Goal: Task Accomplishment & Management: Manage account settings

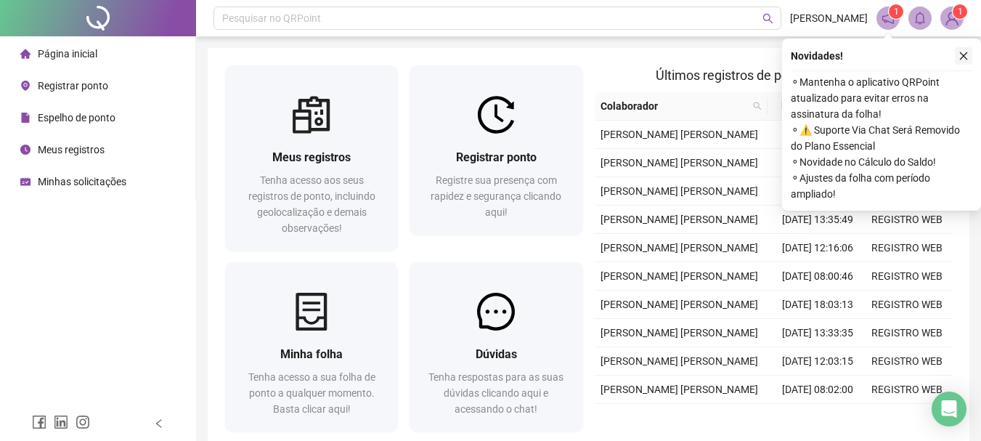
click at [956, 58] on button "button" at bounding box center [963, 55] width 17 height 17
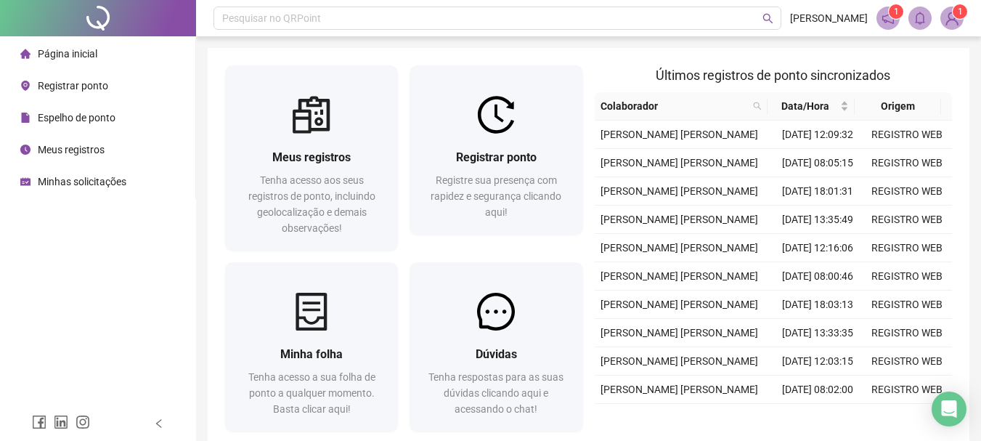
click at [62, 152] on span "Meus registros" at bounding box center [71, 150] width 67 height 12
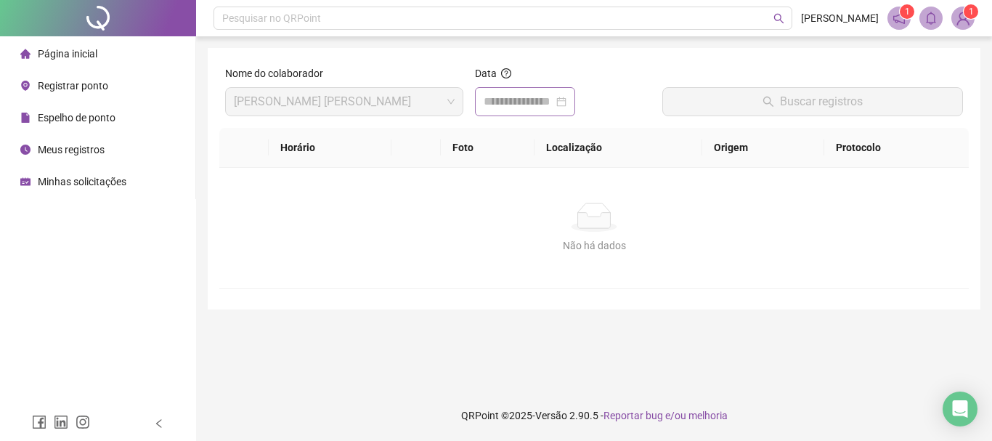
click at [566, 105] on div at bounding box center [524, 101] width 83 height 17
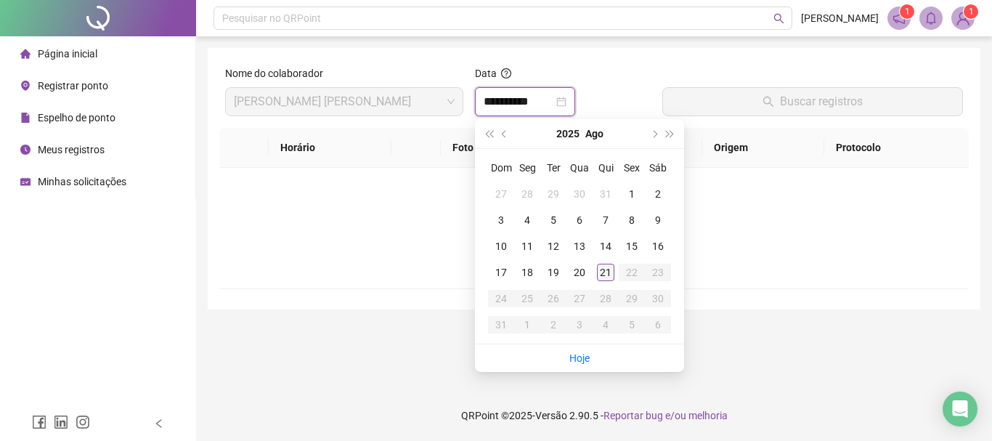
type input "**********"
click at [609, 271] on div "21" at bounding box center [605, 271] width 17 height 17
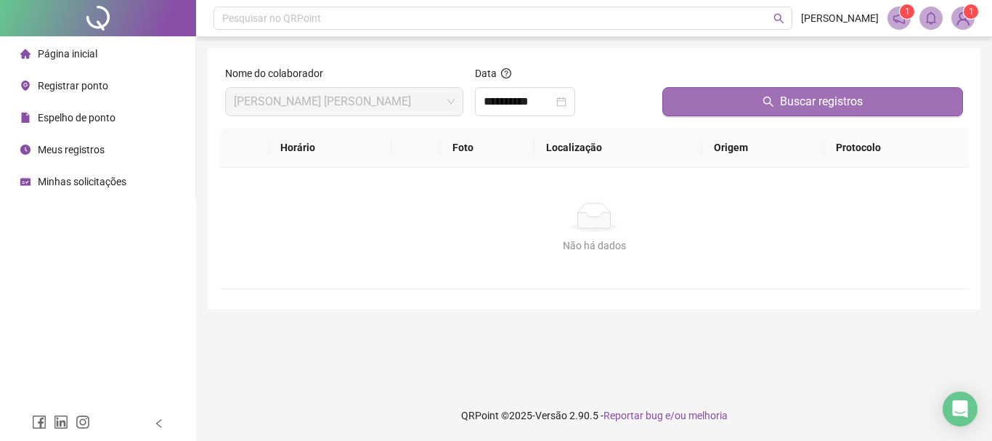
click at [798, 98] on span "Buscar registros" at bounding box center [821, 101] width 83 height 17
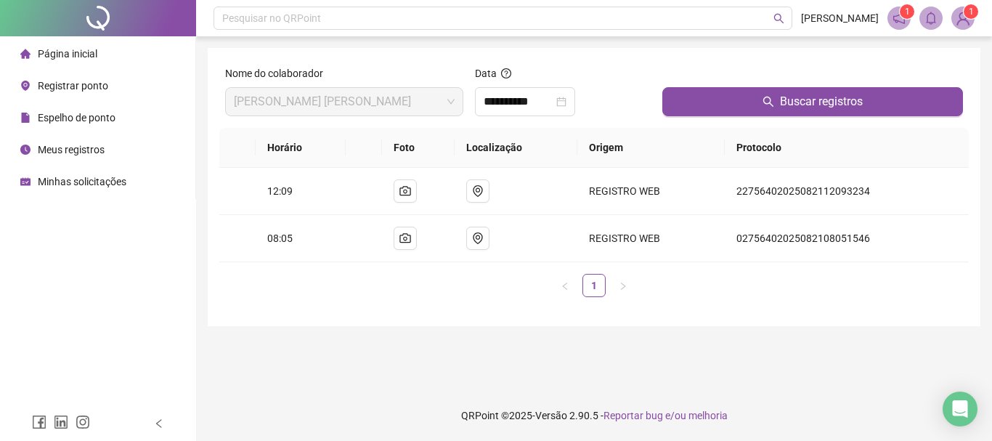
click at [43, 81] on span "Registrar ponto" at bounding box center [73, 86] width 70 height 12
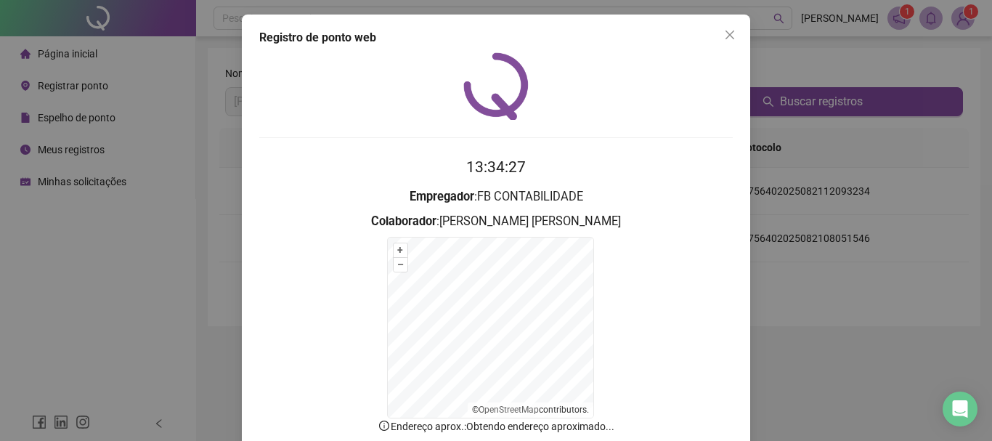
scroll to position [90, 0]
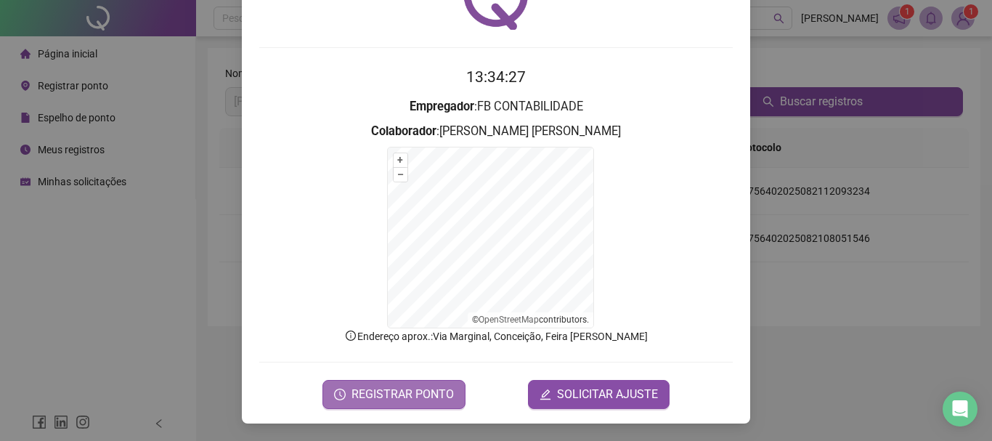
click at [424, 385] on span "REGISTRAR PONTO" at bounding box center [402, 393] width 102 height 17
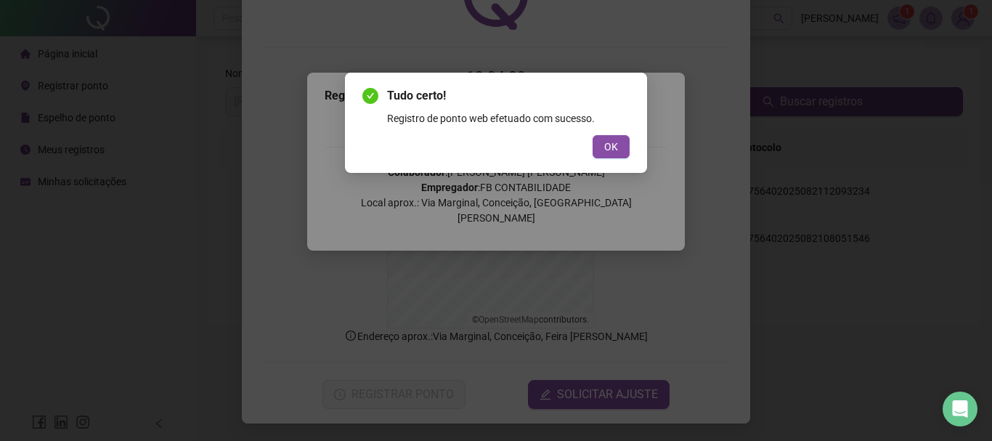
click at [610, 152] on span "OK" at bounding box center [611, 147] width 14 height 16
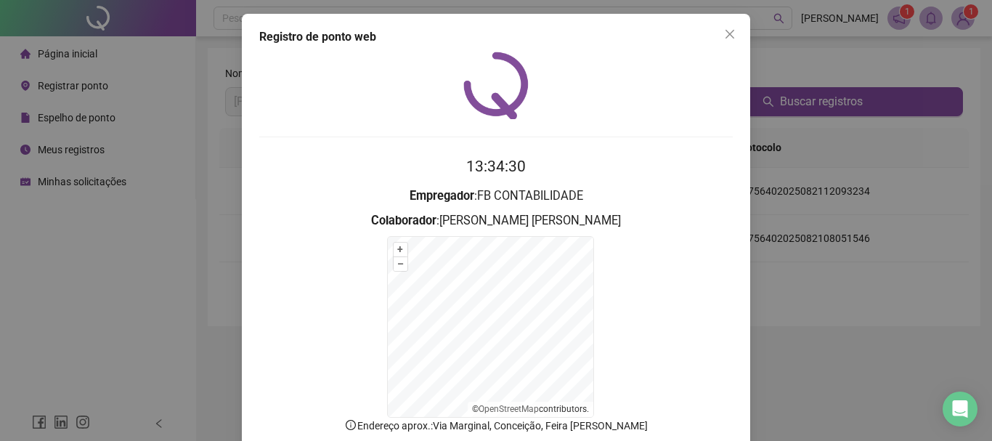
scroll to position [0, 0]
click at [724, 39] on icon "close" at bounding box center [730, 35] width 12 height 12
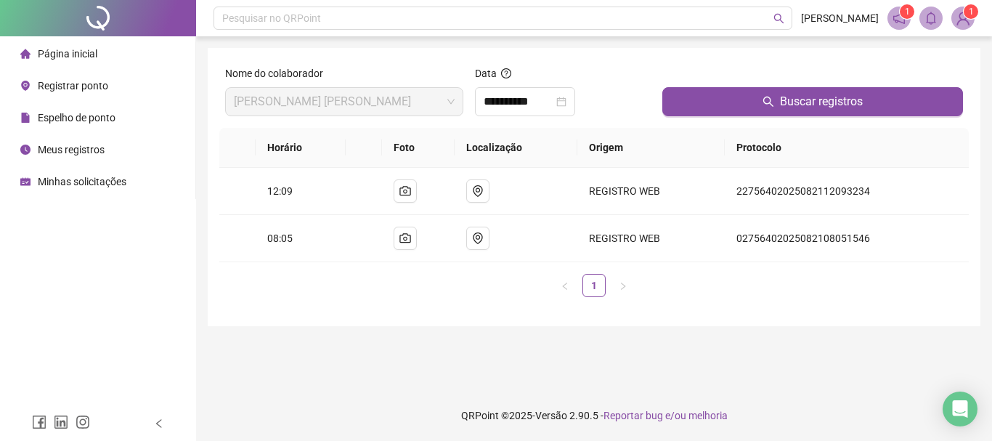
click at [59, 152] on span "Meus registros" at bounding box center [71, 150] width 67 height 12
click at [566, 104] on icon "close-circle" at bounding box center [561, 102] width 10 height 10
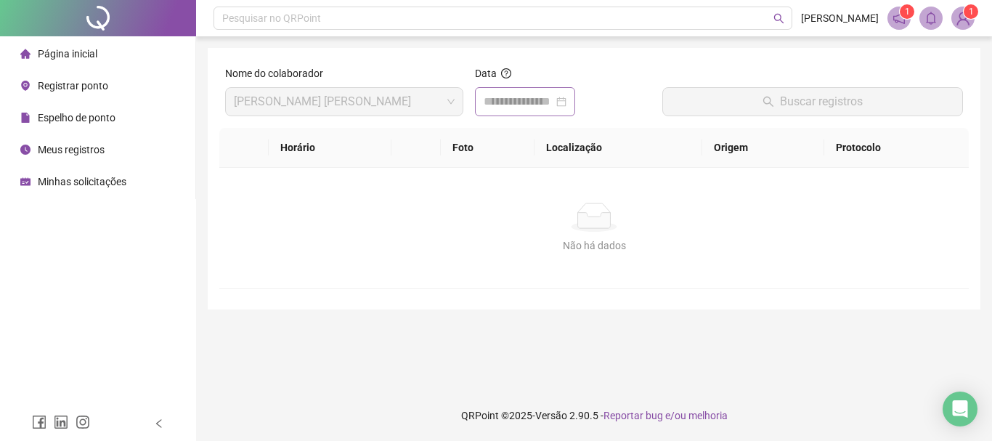
click at [566, 104] on div at bounding box center [524, 101] width 83 height 17
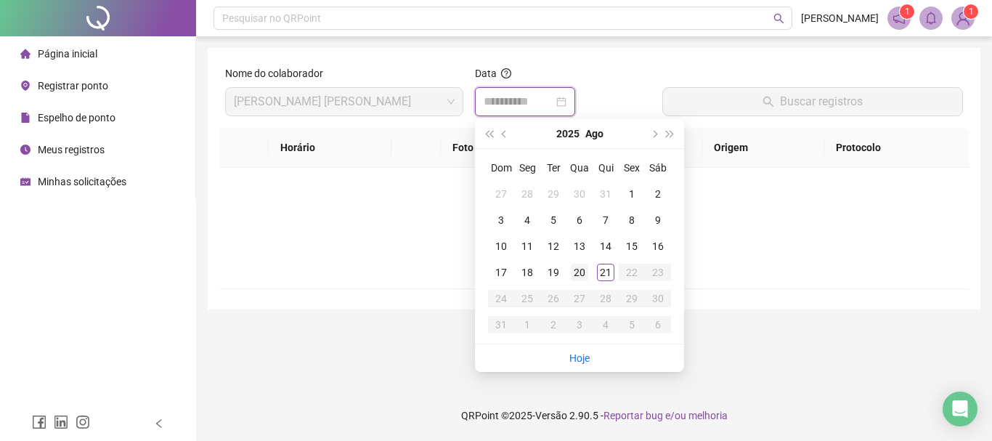
type input "**********"
click at [577, 270] on div "20" at bounding box center [579, 271] width 17 height 17
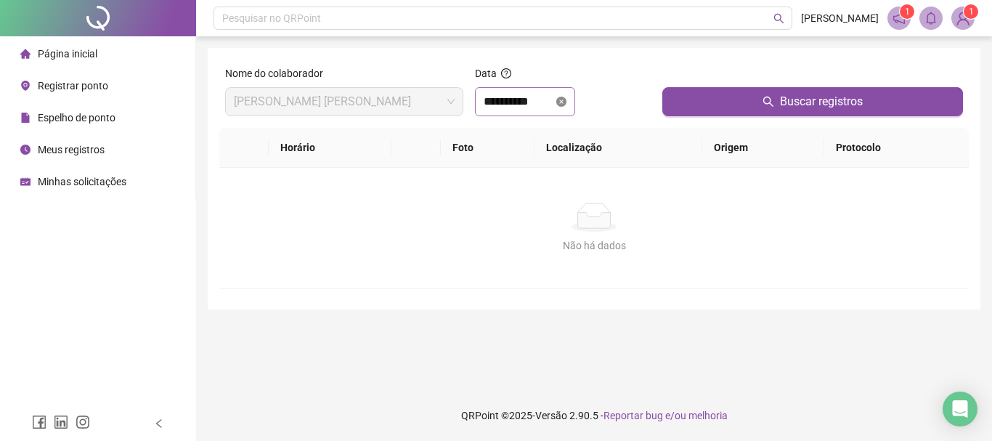
click at [566, 102] on icon "close-circle" at bounding box center [561, 102] width 10 height 10
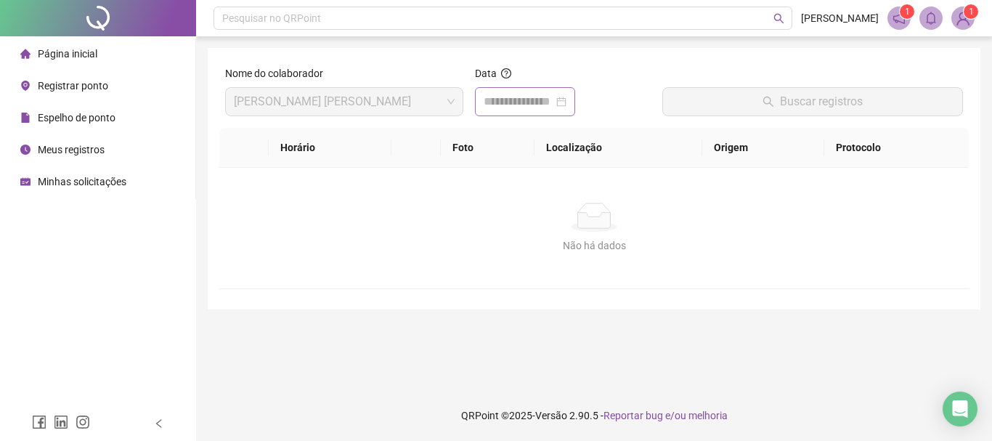
click at [566, 104] on div at bounding box center [524, 101] width 83 height 17
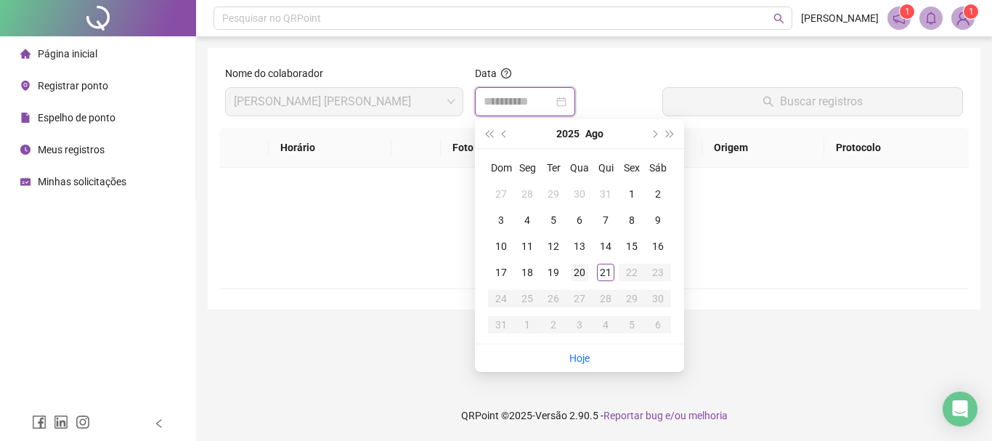
type input "**********"
click at [582, 270] on div "20" at bounding box center [579, 271] width 17 height 17
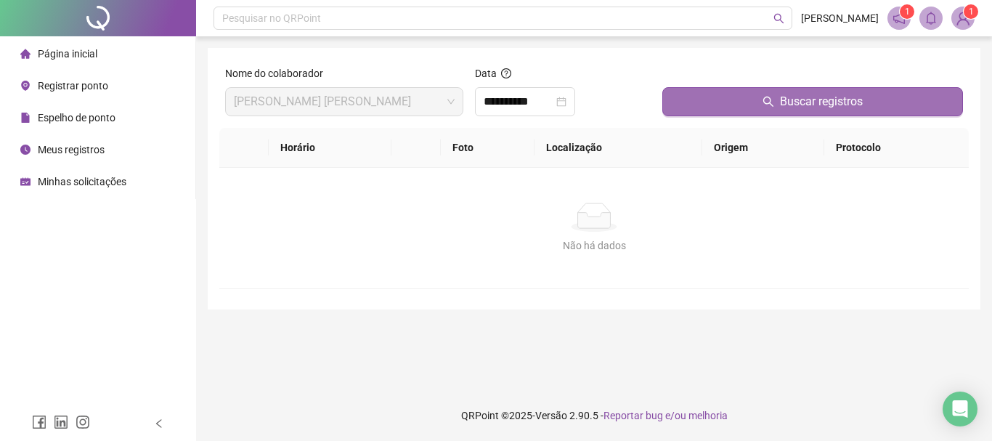
click at [802, 105] on span "Buscar registros" at bounding box center [821, 101] width 83 height 17
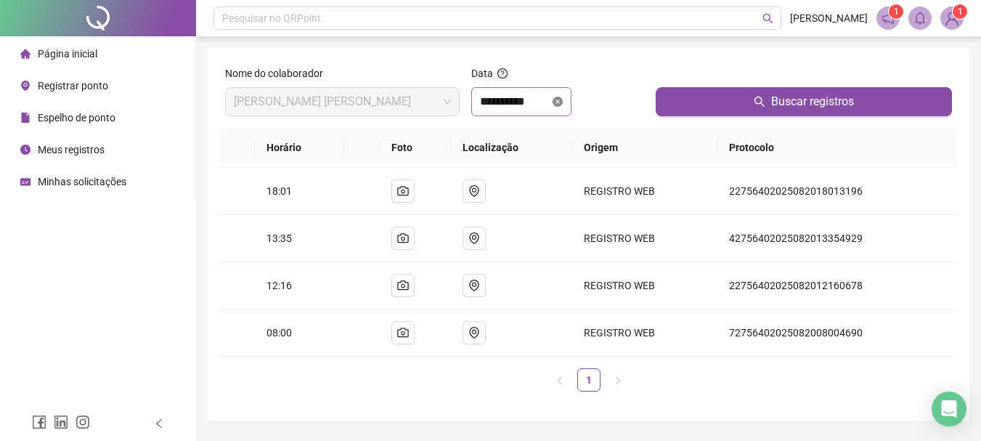
click at [563, 104] on icon "close-circle" at bounding box center [557, 102] width 10 height 10
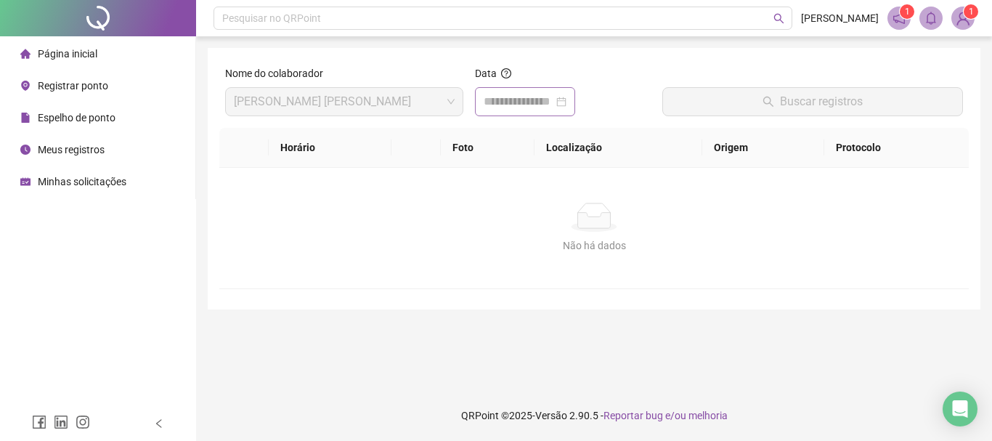
click at [566, 102] on div at bounding box center [524, 101] width 83 height 17
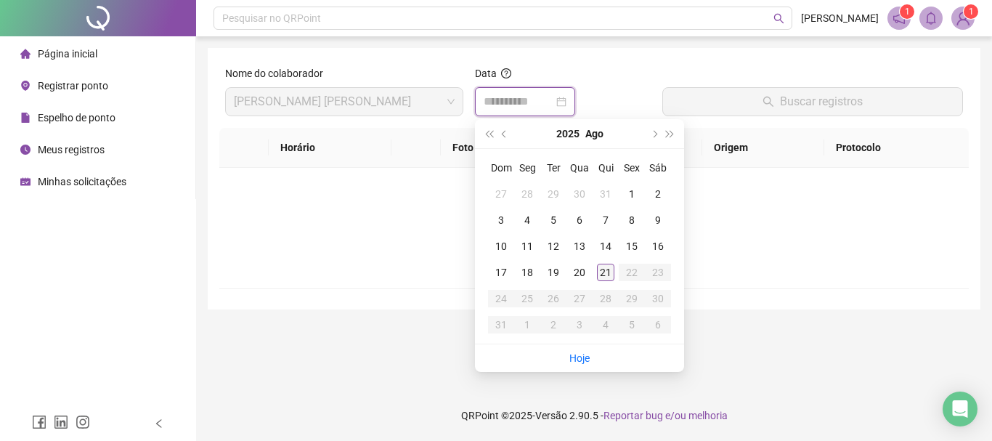
type input "**********"
click at [604, 269] on div "21" at bounding box center [605, 271] width 17 height 17
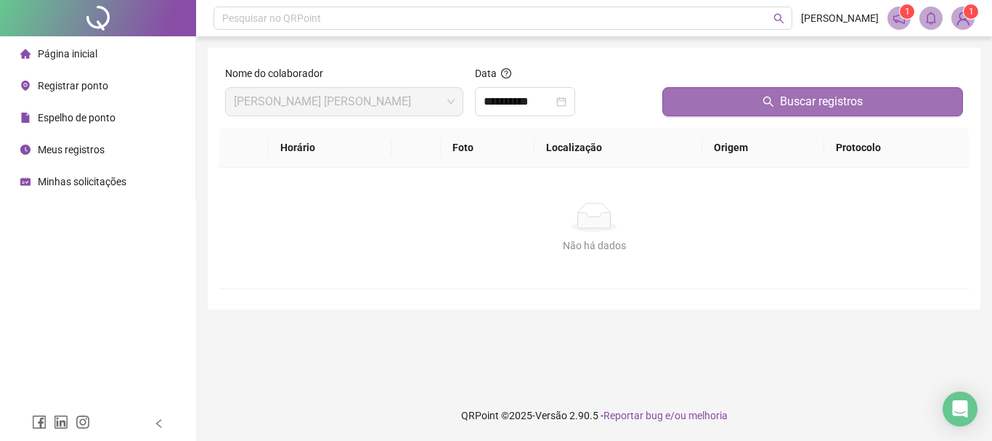
click at [819, 102] on span "Buscar registros" at bounding box center [821, 101] width 83 height 17
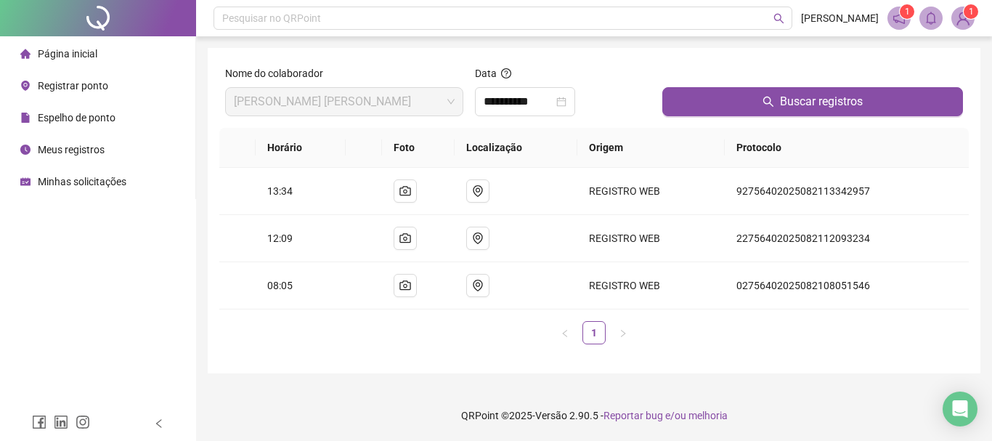
click at [967, 14] on sup "1" at bounding box center [970, 11] width 15 height 15
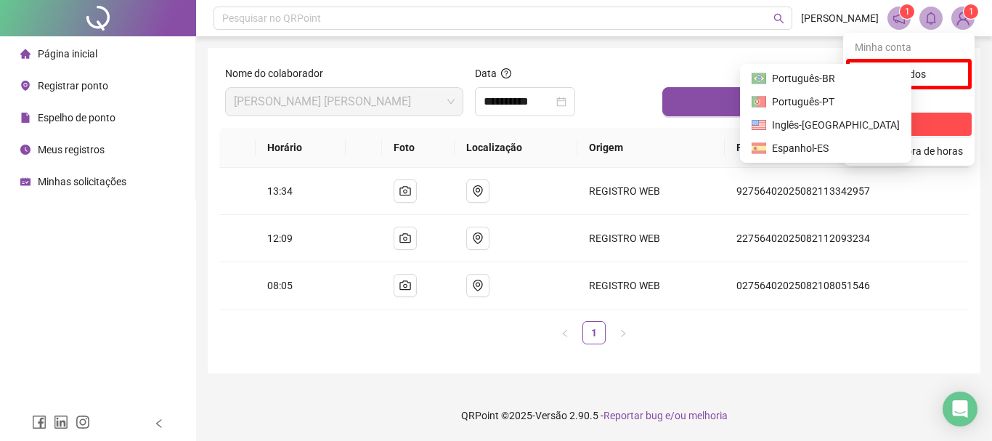
click at [893, 118] on span "Sair" at bounding box center [908, 124] width 108 height 16
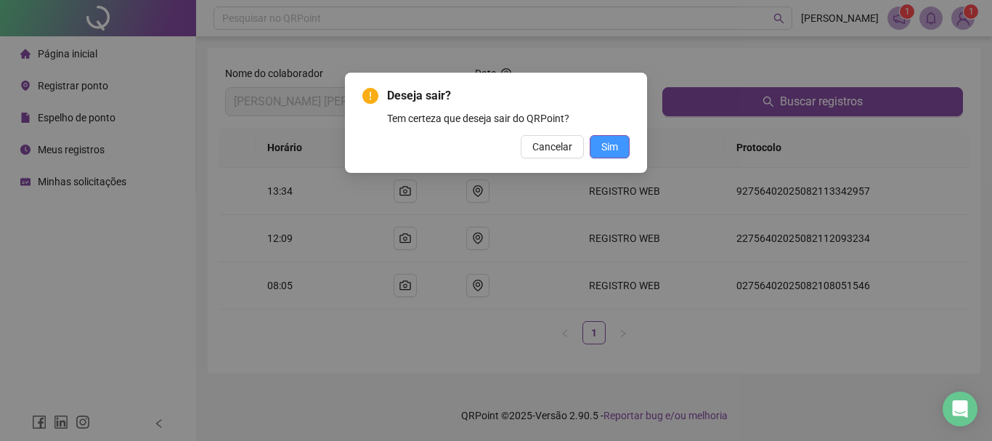
click at [617, 152] on span "Sim" at bounding box center [609, 147] width 17 height 16
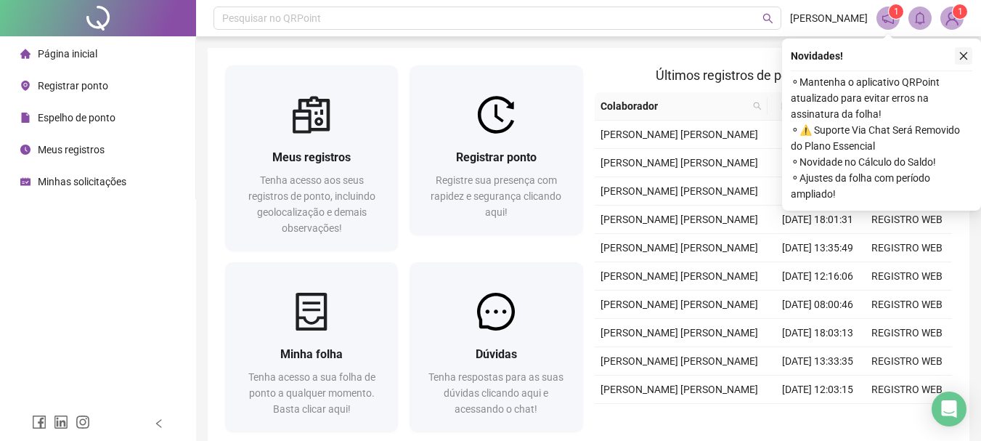
click at [965, 52] on icon "close" at bounding box center [963, 56] width 10 height 10
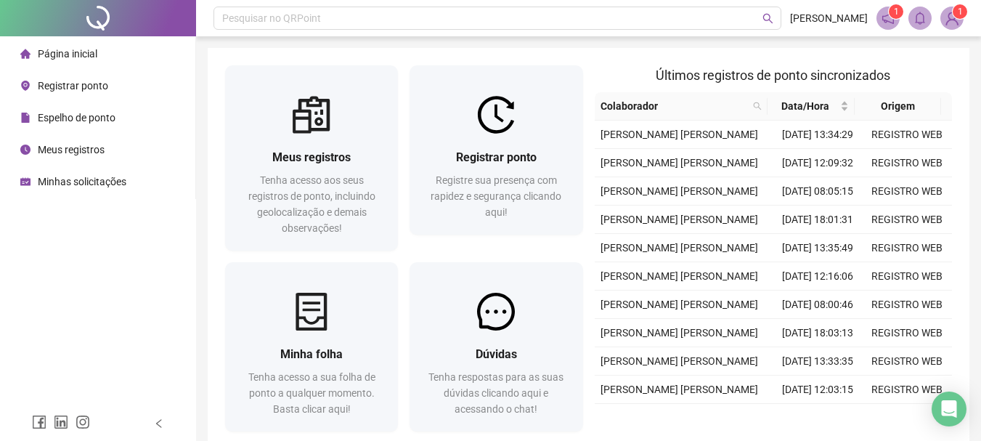
click at [39, 158] on div "Meus registros" at bounding box center [62, 149] width 84 height 29
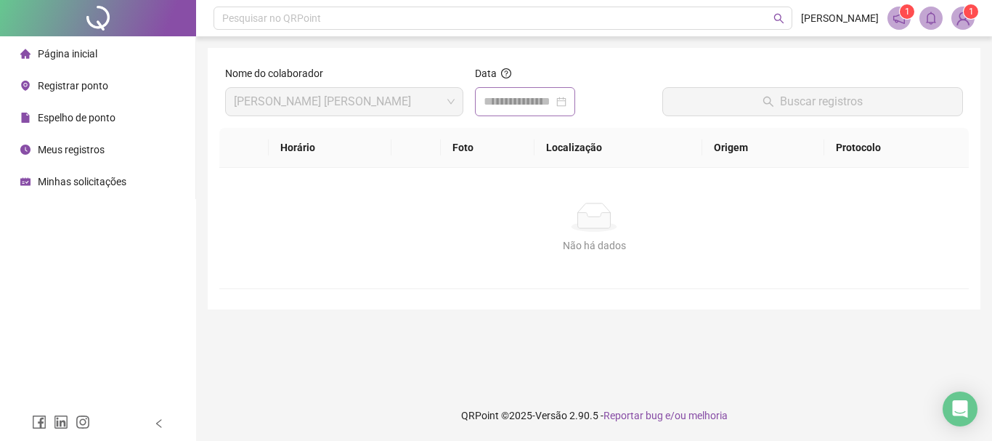
click at [575, 107] on div at bounding box center [525, 101] width 100 height 29
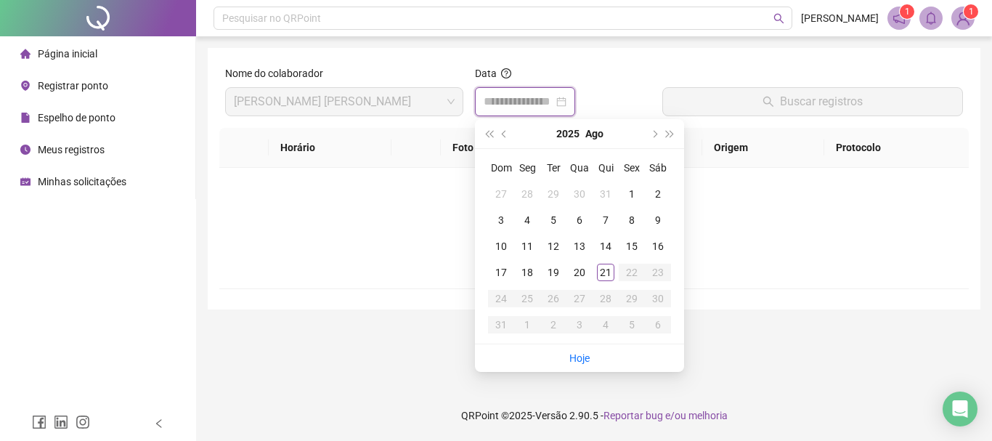
click at [566, 105] on div at bounding box center [524, 101] width 83 height 17
type input "**********"
click at [608, 269] on div "21" at bounding box center [605, 271] width 17 height 17
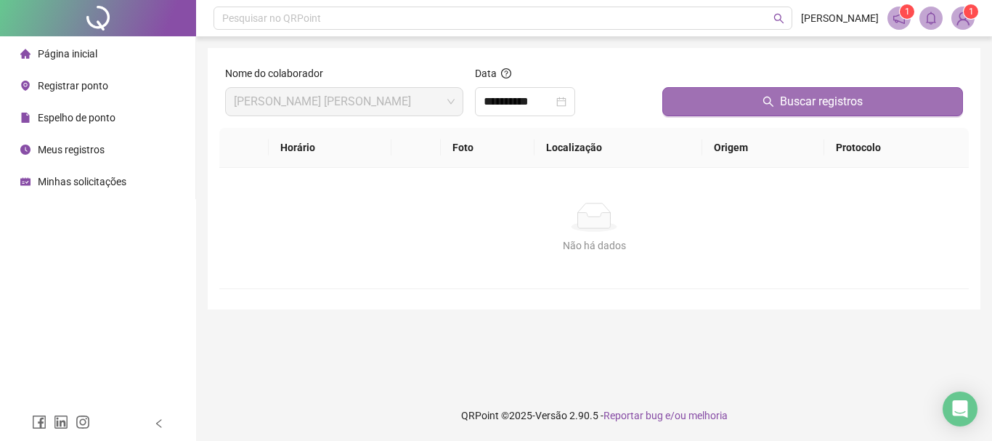
click at [824, 109] on span "Buscar registros" at bounding box center [821, 101] width 83 height 17
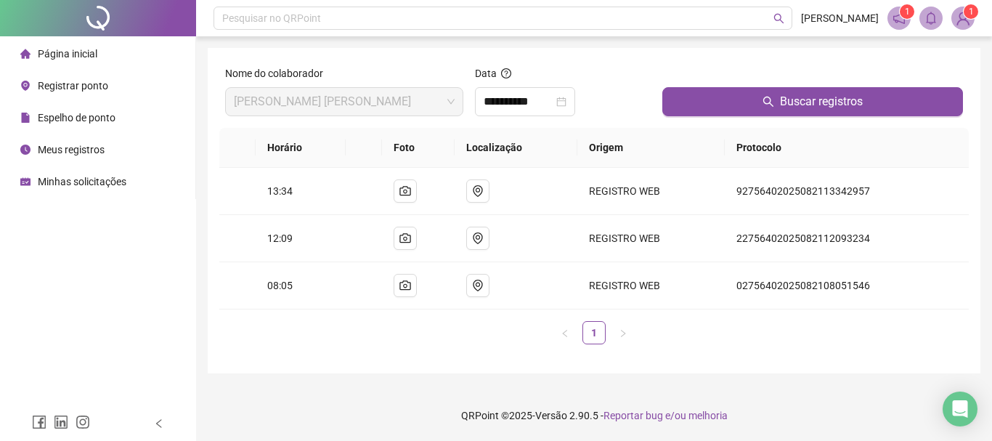
click at [959, 23] on img at bounding box center [963, 18] width 22 height 22
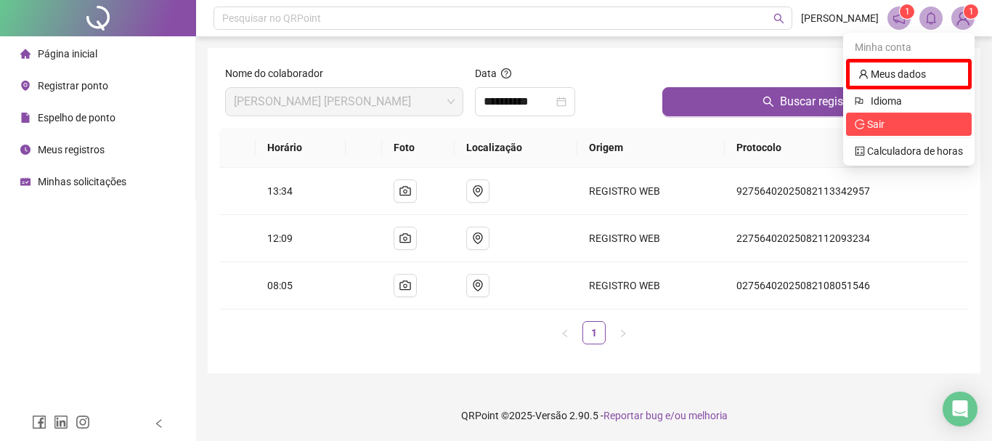
click at [907, 119] on span "Sair" at bounding box center [908, 124] width 108 height 16
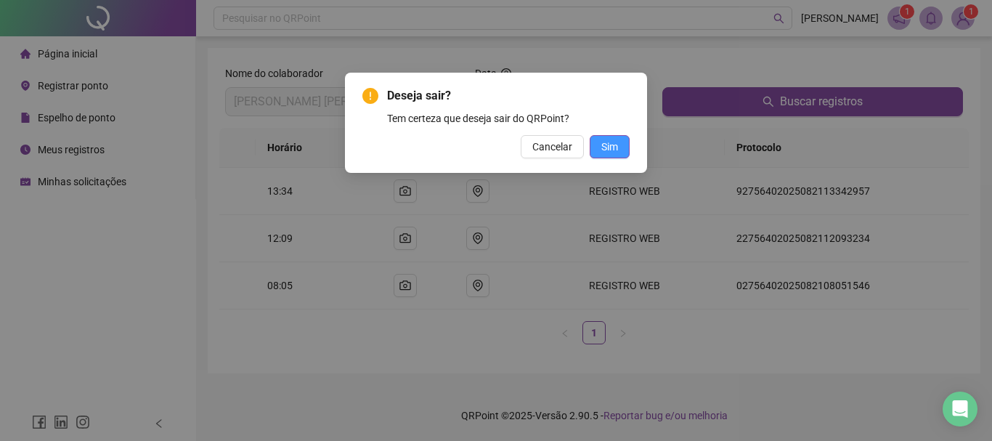
click at [597, 147] on button "Sim" at bounding box center [609, 146] width 40 height 23
